Goal: Find specific page/section: Find specific page/section

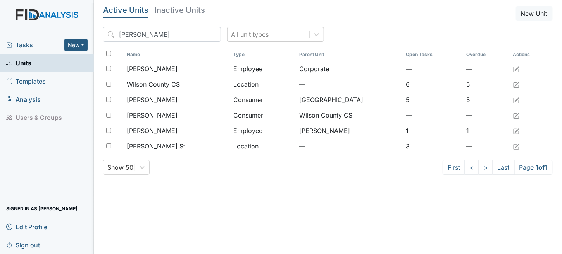
click at [323, 248] on main "Active Units Inactive Units New Unit wilson All unit types Name Type Parent Uni…" at bounding box center [328, 127] width 468 height 254
click at [25, 63] on span "Units" at bounding box center [18, 63] width 25 height 12
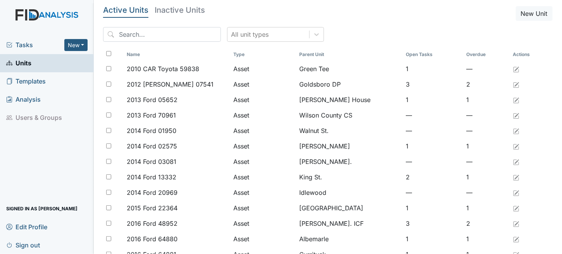
click at [30, 66] on span "Units" at bounding box center [18, 63] width 25 height 12
click at [151, 38] on input "search" at bounding box center [162, 34] width 118 height 15
click at [152, 38] on input "search" at bounding box center [162, 34] width 118 height 15
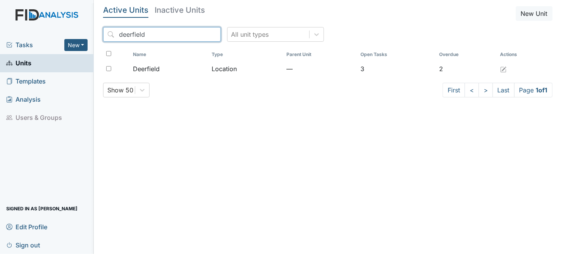
drag, startPoint x: 164, startPoint y: 36, endPoint x: 0, endPoint y: 11, distance: 166.2
click at [0, 11] on div "Tasks New Form Inspection Document Bundle Units Templates Analysis Users & Grou…" at bounding box center [281, 127] width 562 height 254
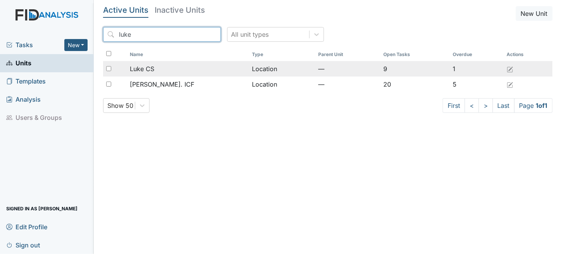
type input "luke"
click at [145, 68] on span "Luke CS" at bounding box center [142, 68] width 24 height 9
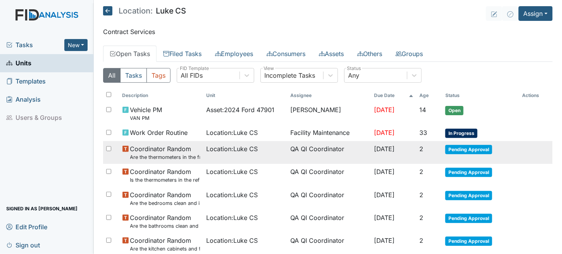
click at [222, 154] on td "Location : Luke CS" at bounding box center [245, 152] width 84 height 23
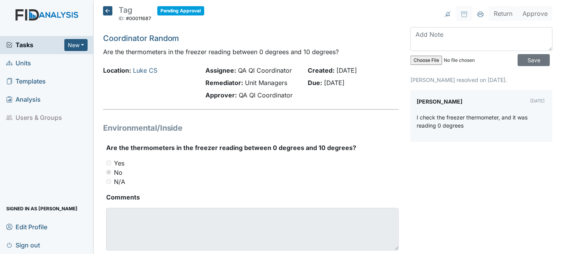
click at [110, 13] on icon at bounding box center [107, 10] width 9 height 9
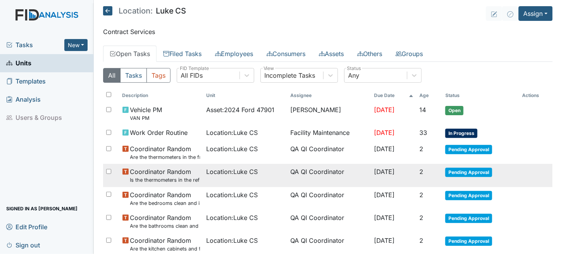
click at [167, 184] on td "Coordinator Random Is the thermometers in the refrigerator reading between 34 d…" at bounding box center [161, 175] width 84 height 23
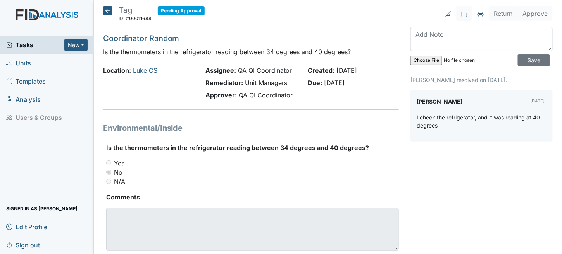
click at [107, 5] on main "Tag ID: #00011688 Pending Approval Autosaving... Coordinator Random Is the ther…" at bounding box center [328, 127] width 468 height 254
click at [106, 9] on icon at bounding box center [107, 10] width 9 height 9
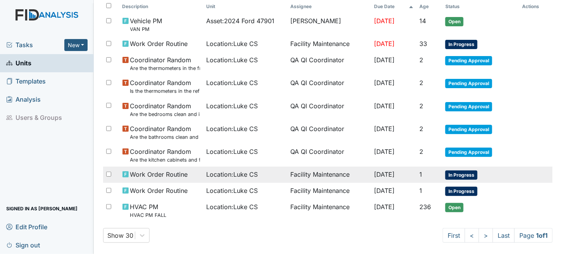
scroll to position [95, 0]
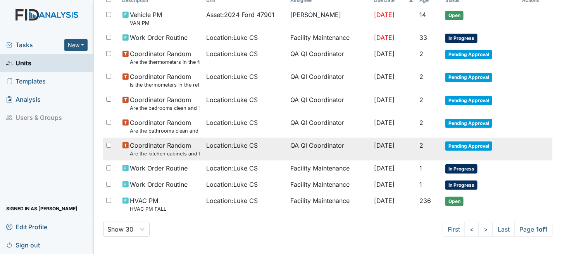
click at [189, 145] on span "Coordinator Random Are the kitchen cabinets and floors clean?" at bounding box center [165, 149] width 70 height 17
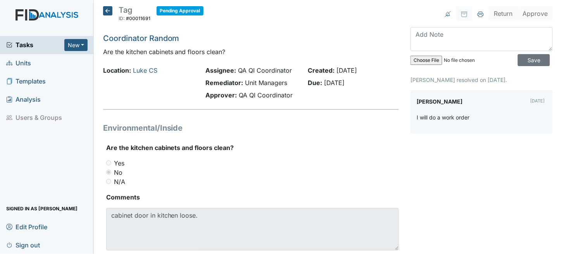
click at [107, 10] on icon at bounding box center [107, 10] width 9 height 9
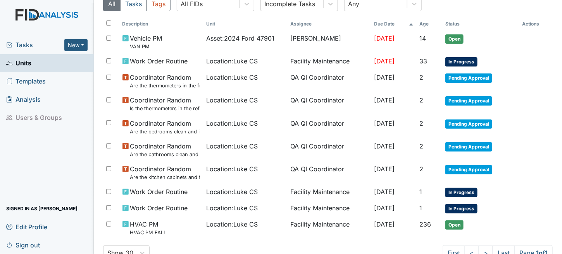
scroll to position [77, 0]
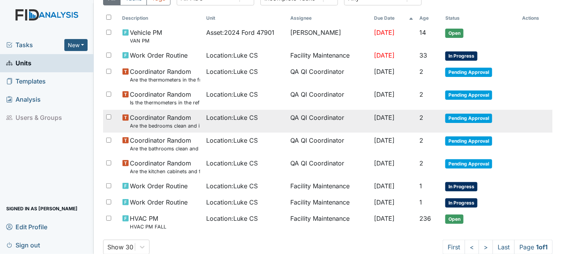
click at [207, 121] on span "Location : Luke CS" at bounding box center [232, 117] width 52 height 9
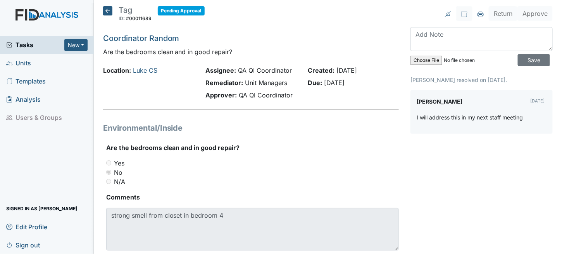
click at [105, 7] on icon at bounding box center [107, 10] width 9 height 9
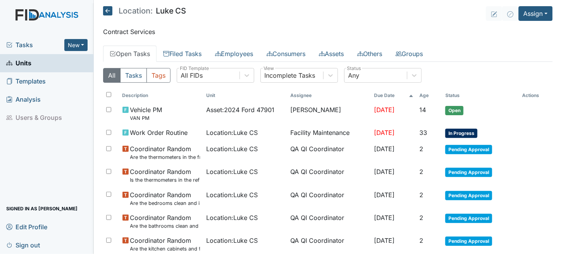
click at [31, 247] on span "Sign out" at bounding box center [23, 245] width 34 height 12
